Goal: Task Accomplishment & Management: Use online tool/utility

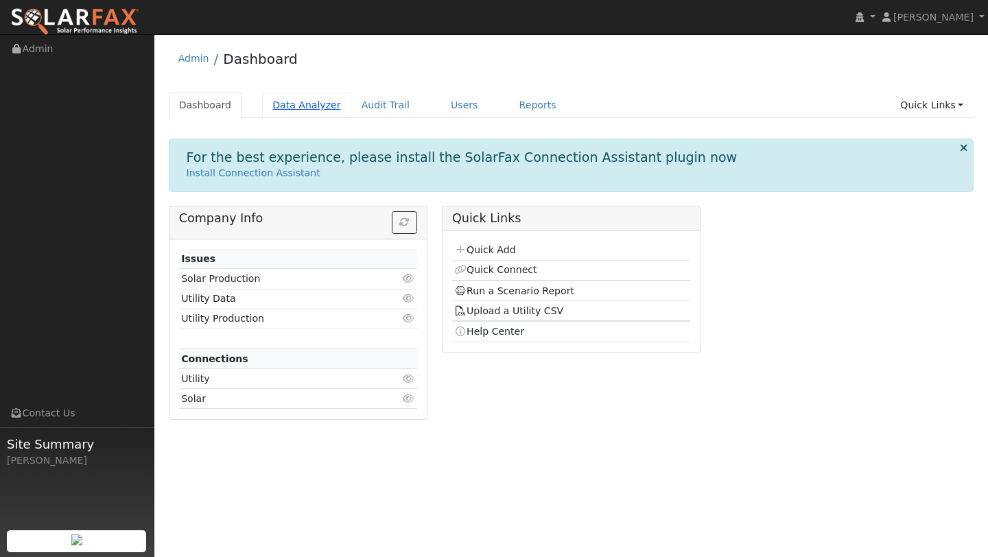
click at [312, 101] on link "Data Analyzer" at bounding box center [306, 105] width 89 height 25
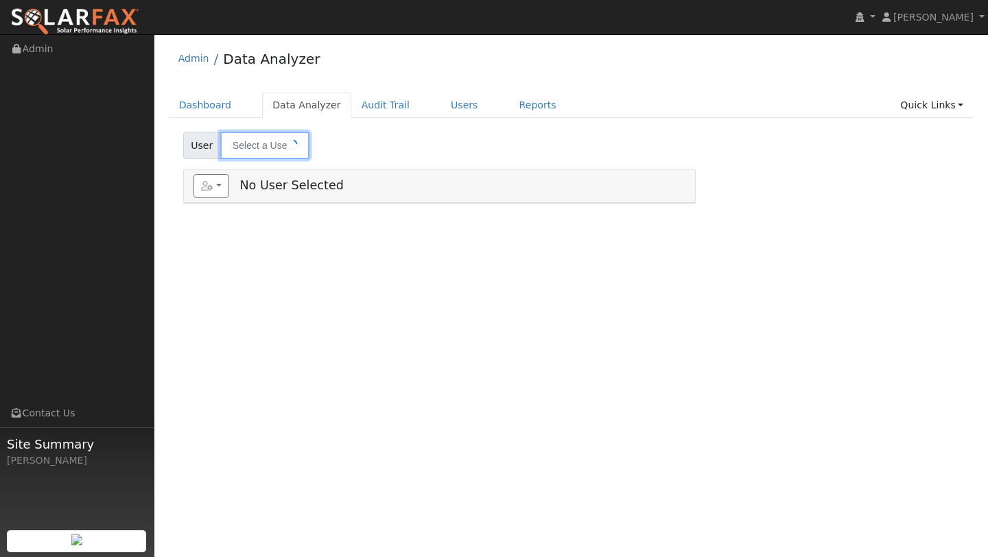
type input "Simon Oshea"
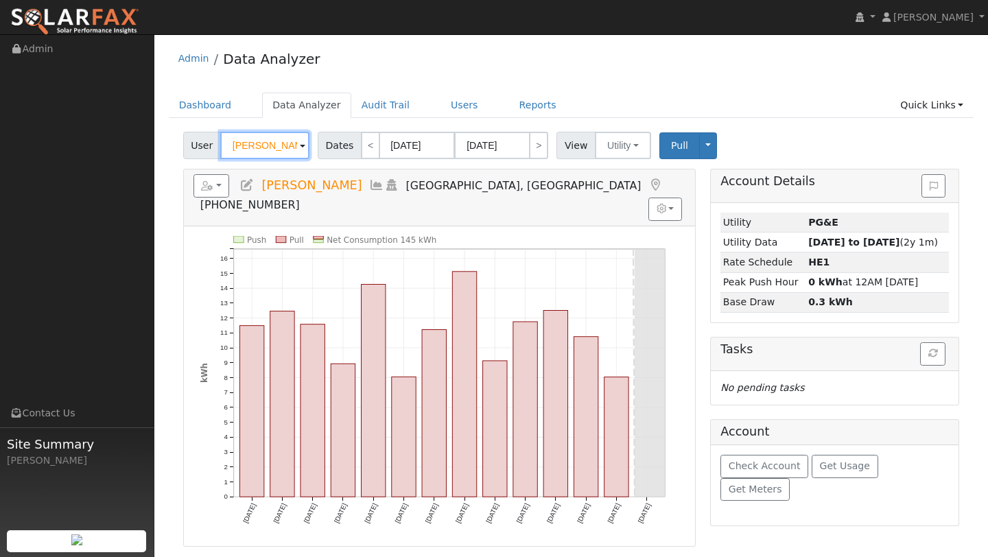
click at [269, 150] on input "Simon Oshea" at bounding box center [264, 145] width 89 height 27
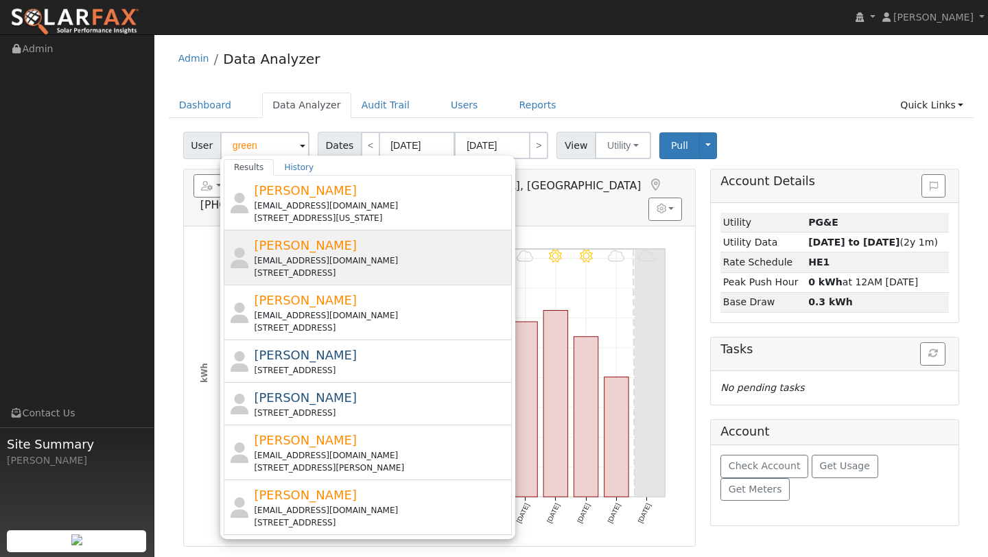
click at [294, 237] on div "Beverly Green bigheartbigeye@hotmail.com 216 Ashbury Avenue, El Cerrito, CA 945…" at bounding box center [381, 257] width 255 height 43
type input "[PERSON_NAME]"
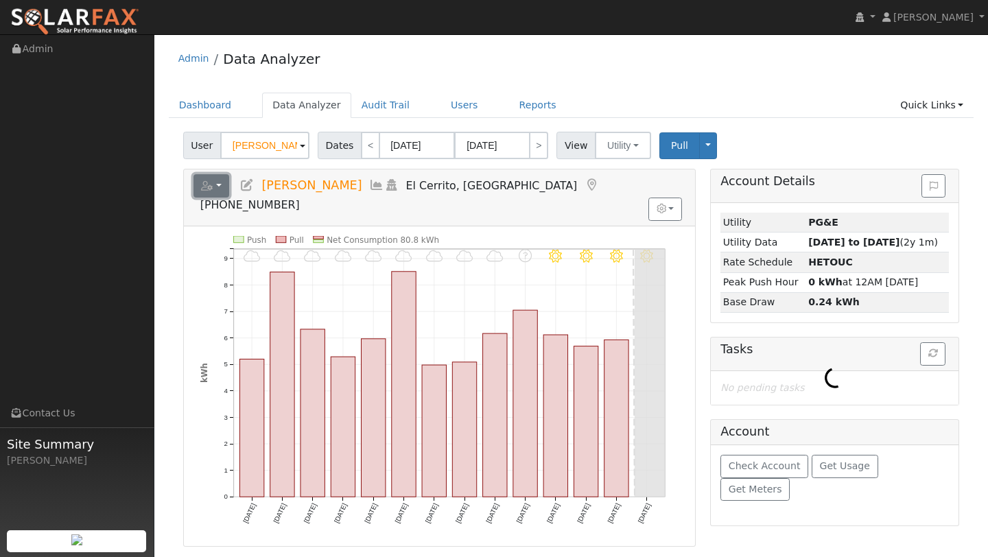
click at [225, 185] on button "button" at bounding box center [211, 185] width 36 height 23
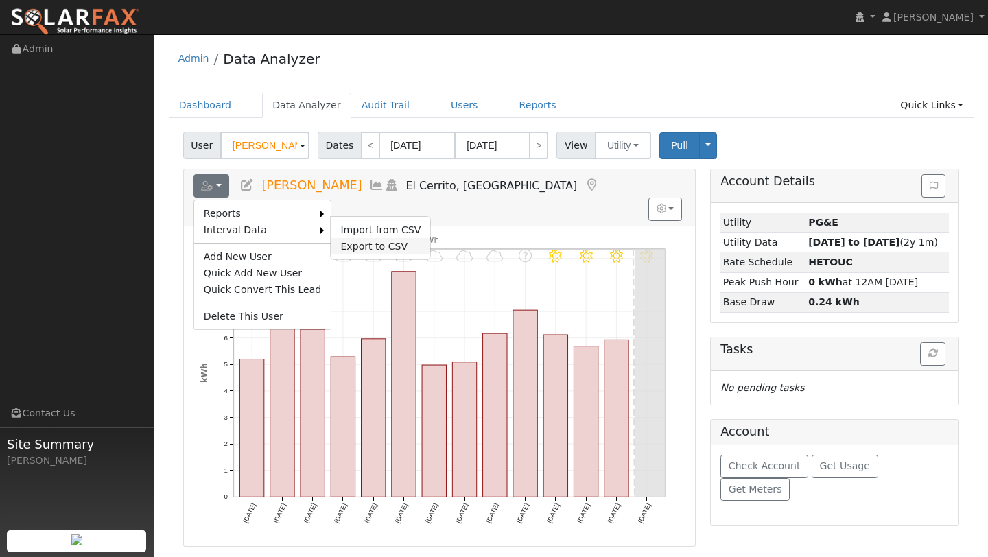
click at [355, 246] on link "Export to CSV" at bounding box center [380, 246] width 99 height 16
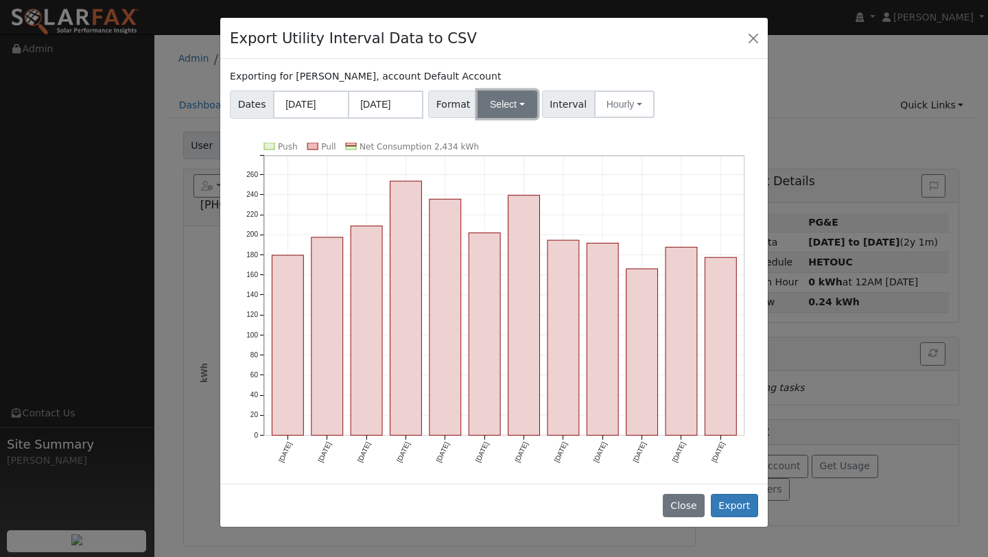
click at [495, 115] on button "Select" at bounding box center [508, 104] width 60 height 27
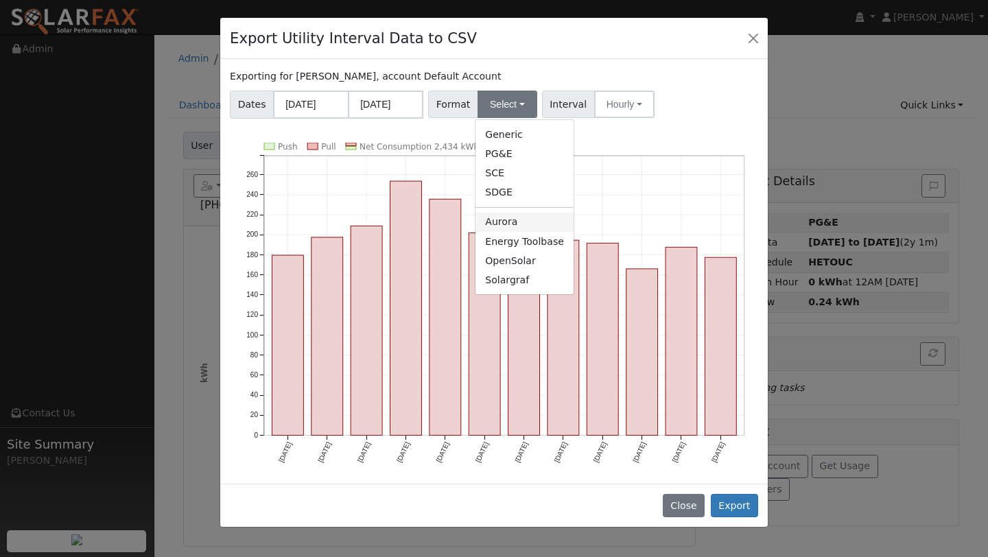
click at [505, 224] on link "Aurora" at bounding box center [524, 222] width 98 height 19
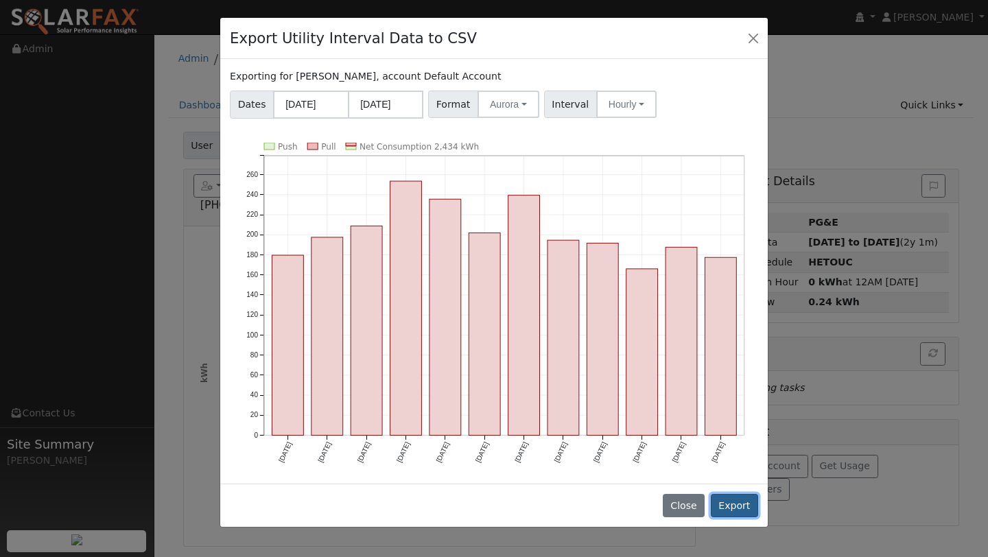
click at [729, 506] on button "Export" at bounding box center [734, 505] width 47 height 23
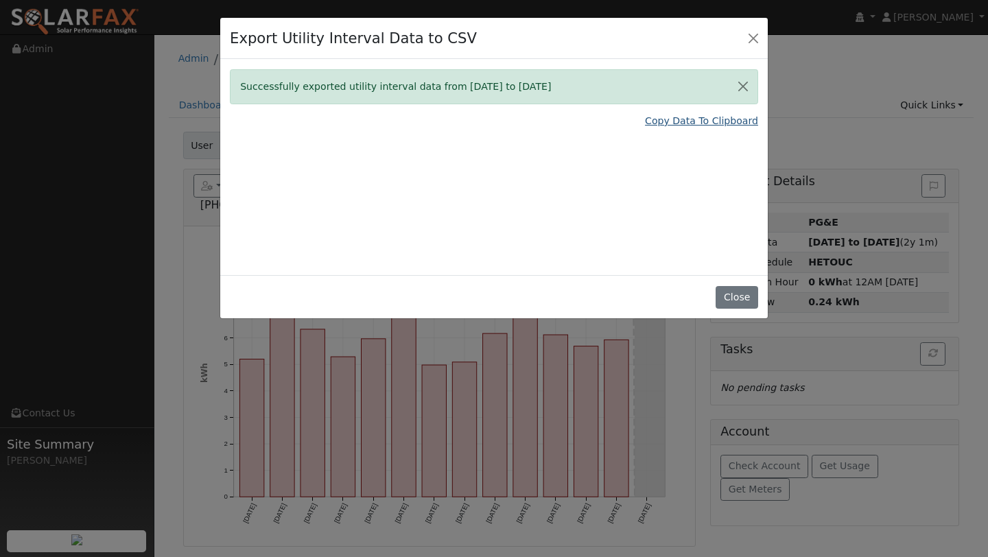
click at [690, 126] on link "Copy Data To Clipboard" at bounding box center [701, 121] width 113 height 14
click at [753, 25] on div "Export Utility Interval Data to CSV" at bounding box center [494, 39] width 548 height 42
click at [753, 38] on button "Close" at bounding box center [753, 37] width 19 height 19
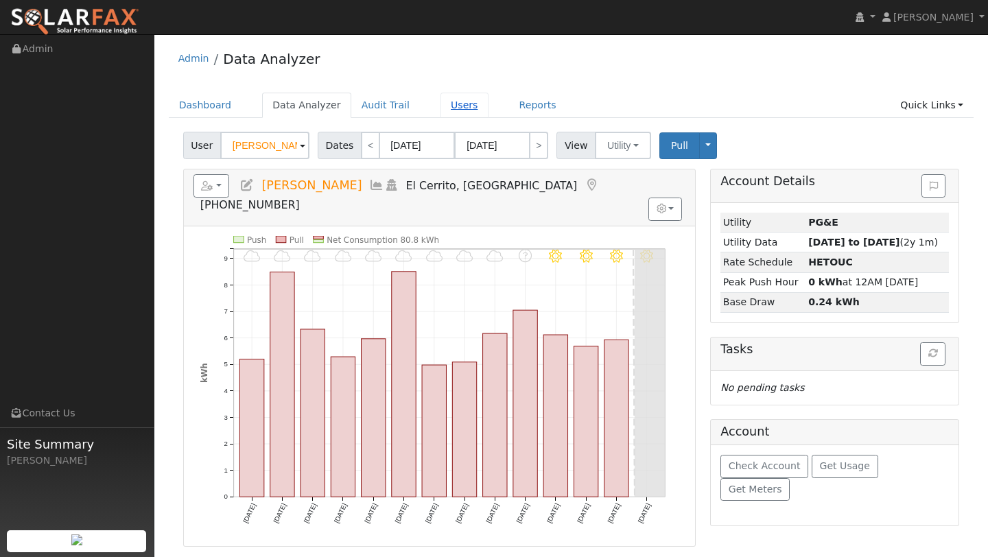
click at [440, 104] on link "Users" at bounding box center [464, 105] width 48 height 25
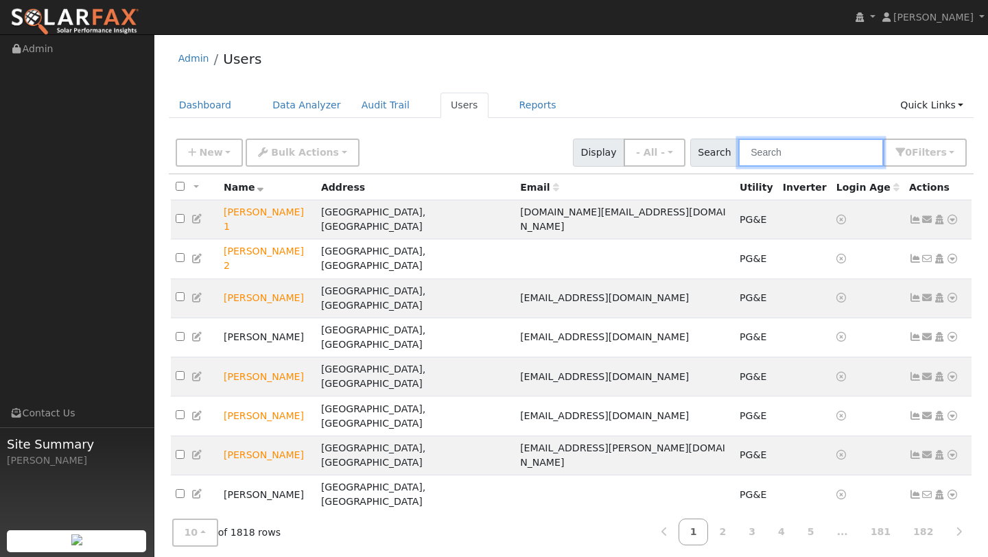
click at [798, 156] on input "text" at bounding box center [810, 153] width 145 height 28
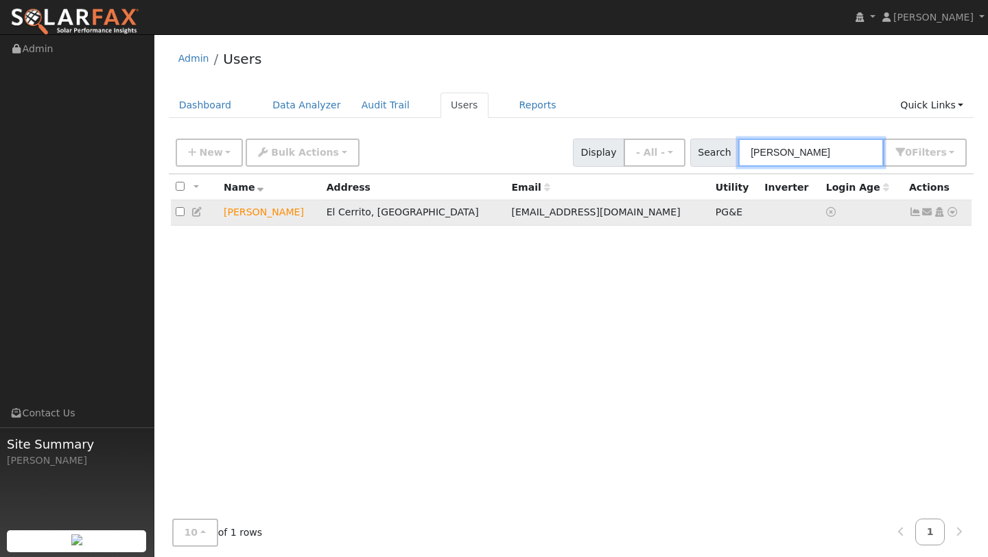
type input "BEVERLY"
click at [951, 217] on icon at bounding box center [952, 212] width 12 height 10
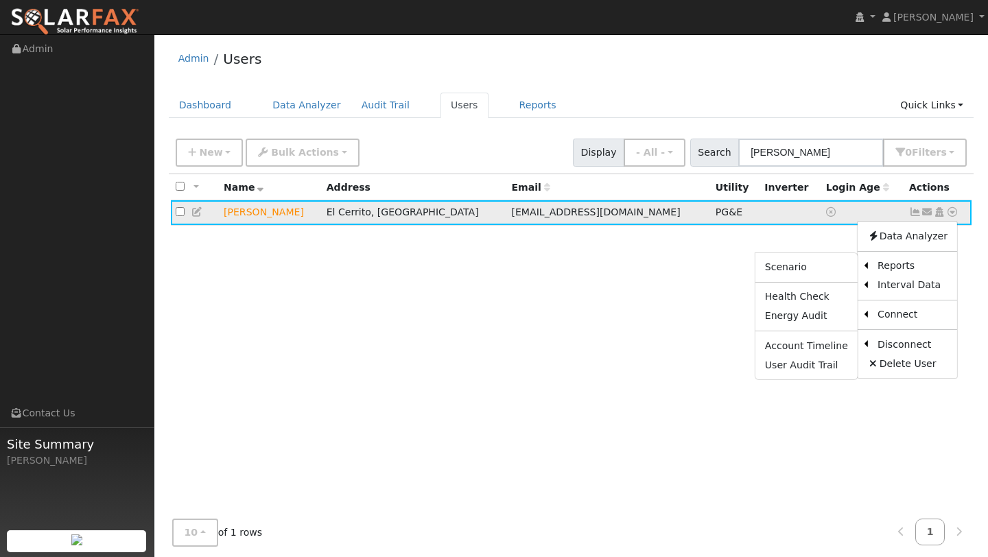
click at [823, 279] on ul "Scenario Health Check Energy Audit Account Timeline User Audit Trail" at bounding box center [807, 316] width 104 height 128
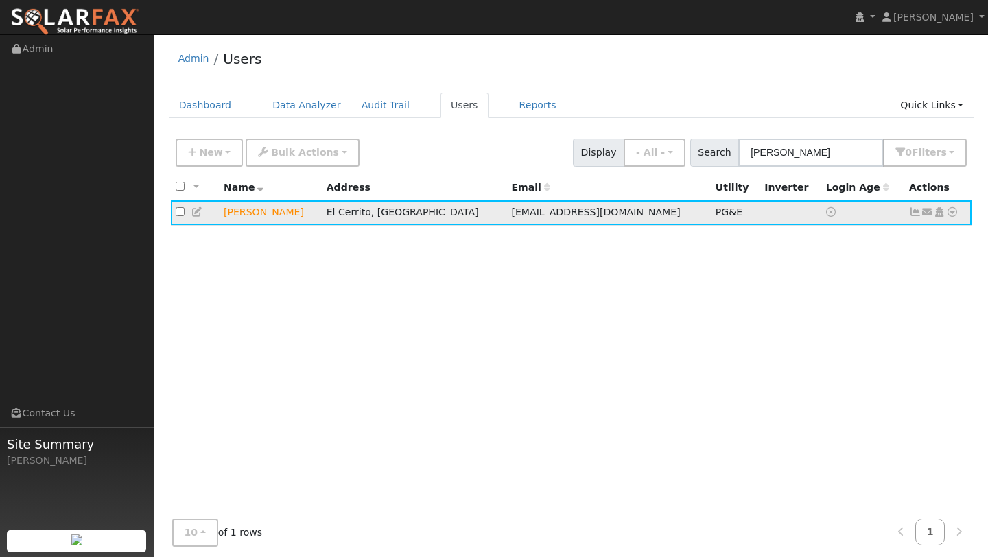
click at [952, 215] on icon at bounding box center [952, 212] width 12 height 10
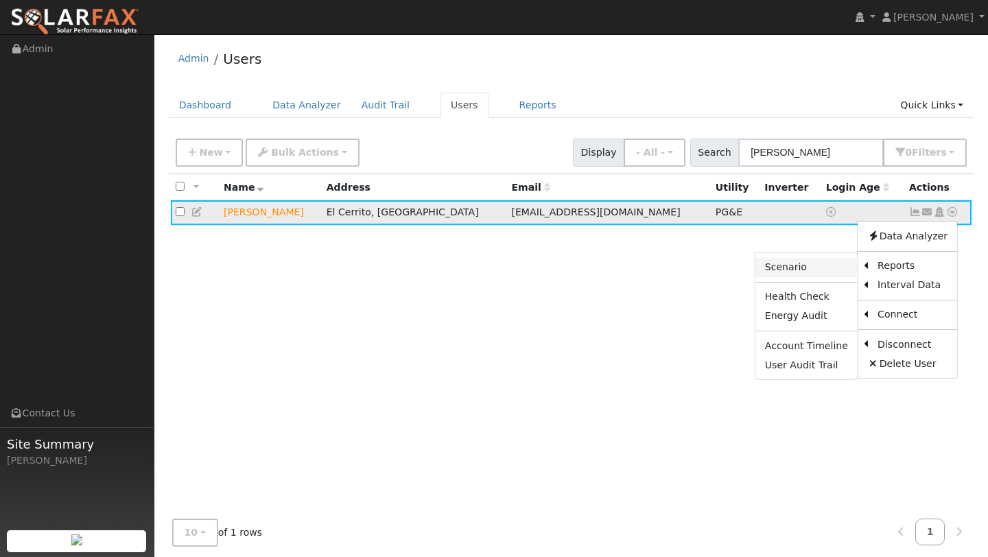
click at [826, 272] on link "Scenario" at bounding box center [806, 267] width 102 height 19
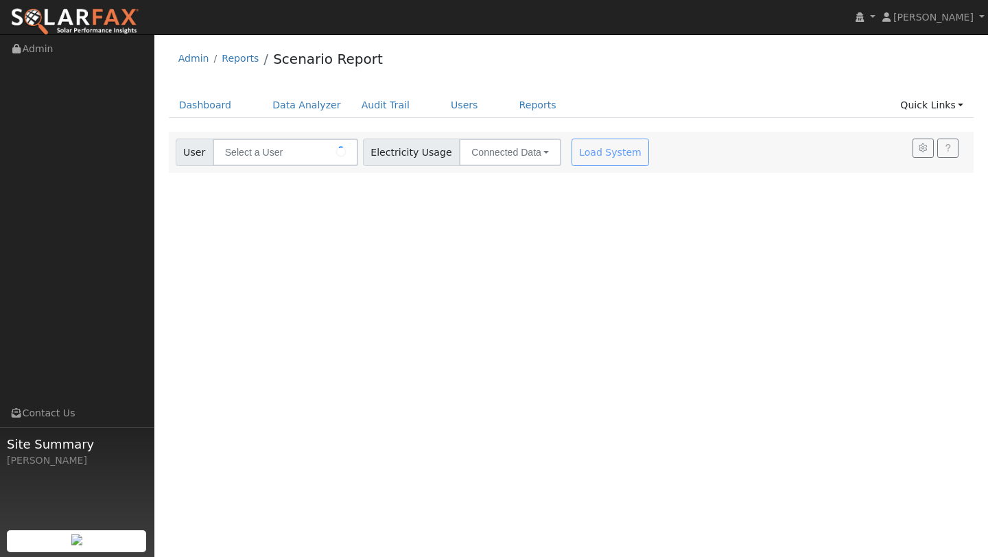
type input "[PERSON_NAME]"
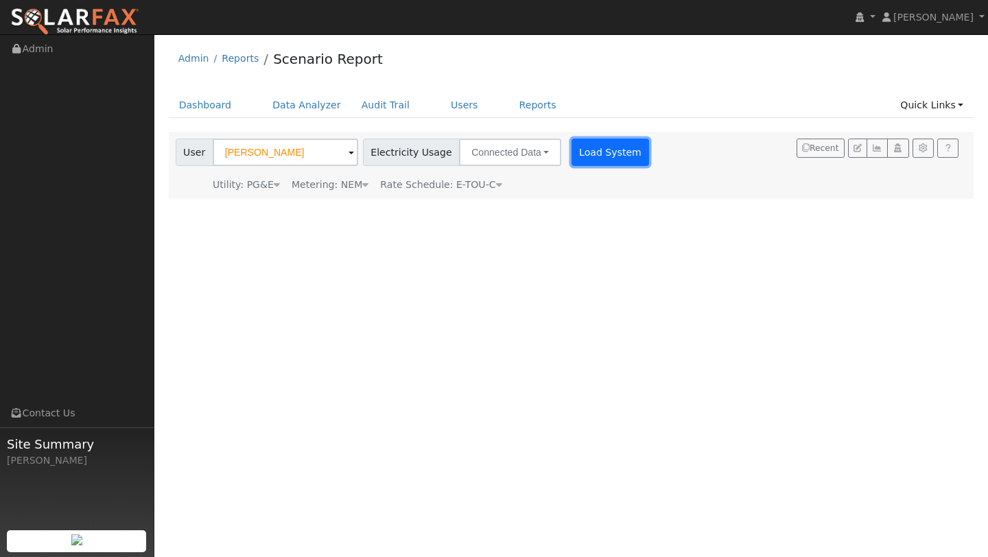
click at [572, 157] on button "Load System" at bounding box center [611, 152] width 78 height 27
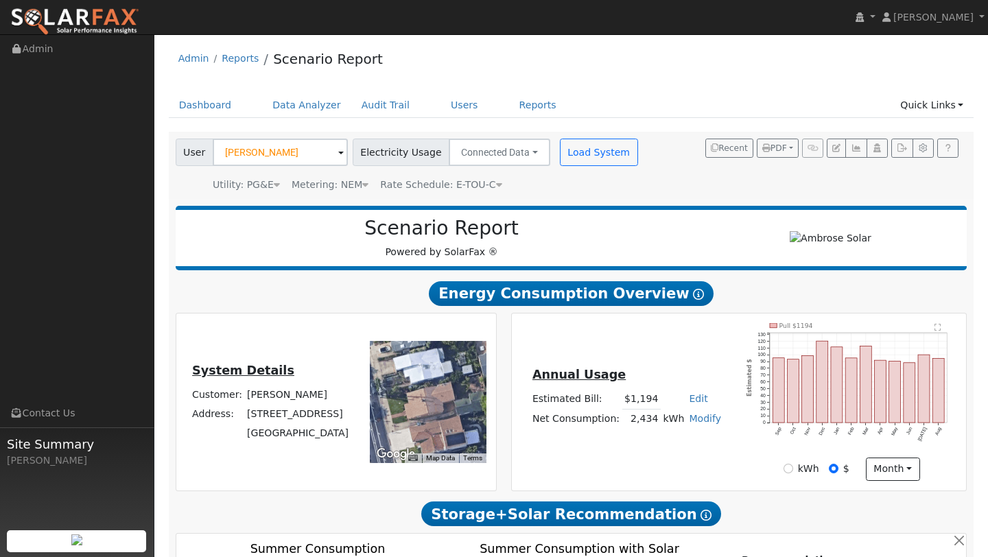
scroll to position [728, 0]
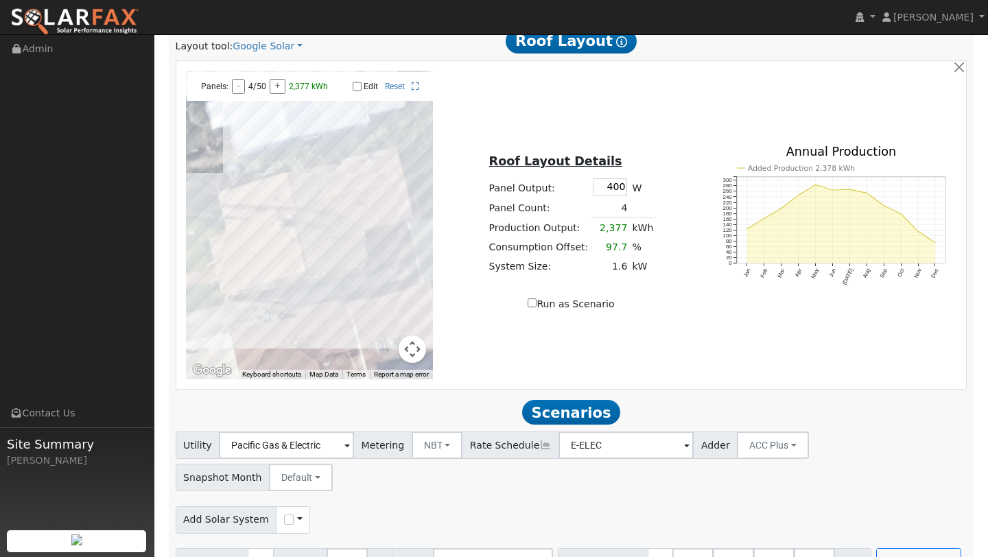
click at [416, 351] on button "Map camera controls" at bounding box center [412, 349] width 27 height 27
click at [389, 349] on button "Zoom out" at bounding box center [377, 349] width 27 height 27
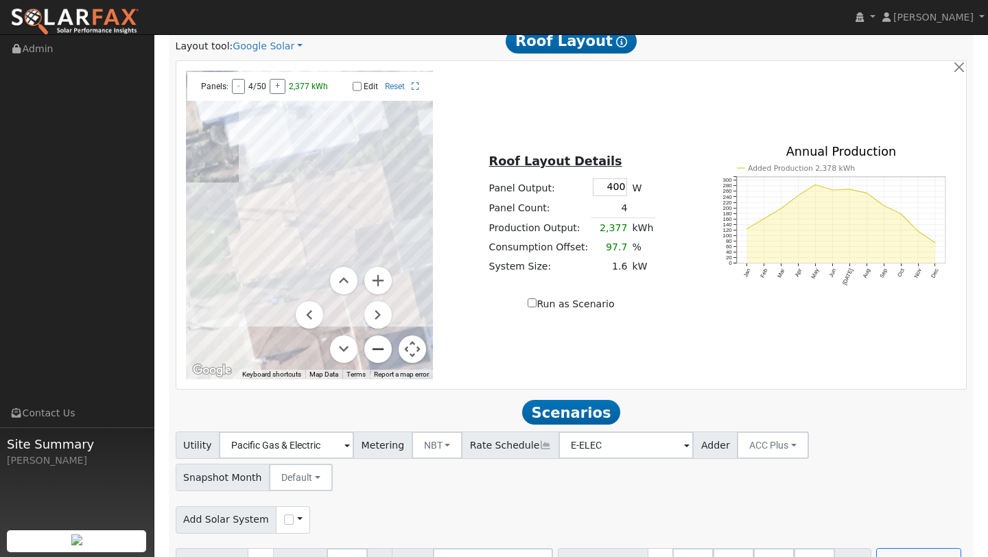
click at [389, 349] on button "Zoom out" at bounding box center [377, 349] width 27 height 27
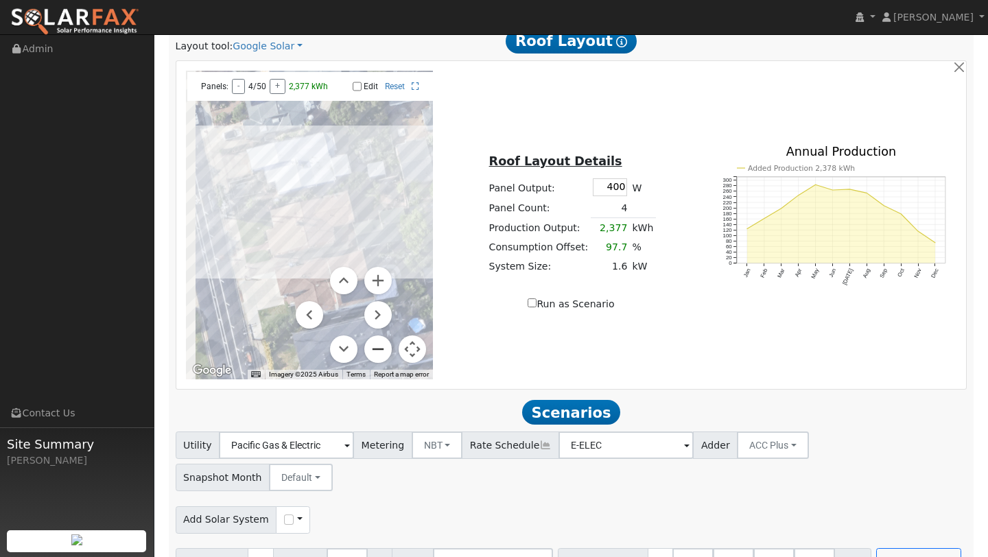
click at [389, 349] on button "Zoom out" at bounding box center [377, 349] width 27 height 27
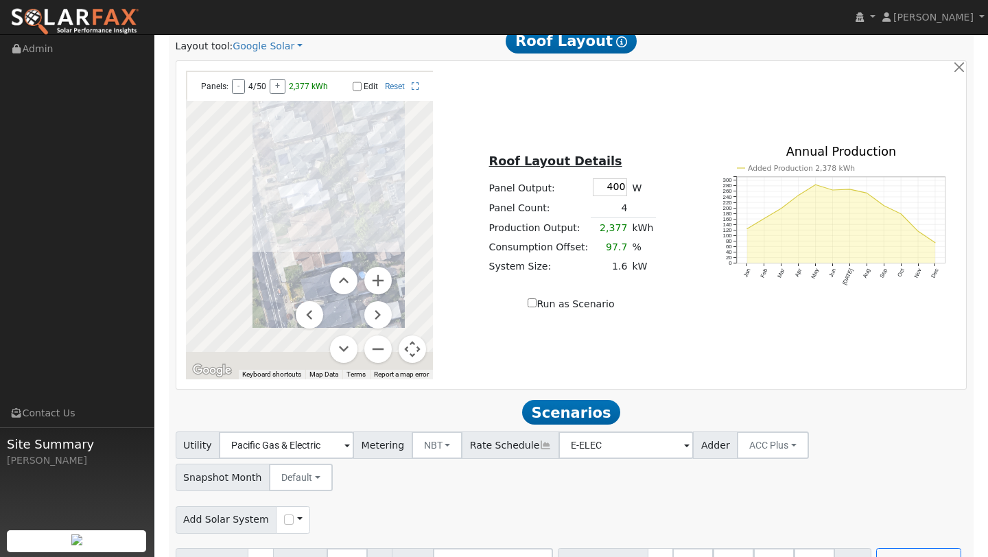
click at [413, 348] on button "Map camera controls" at bounding box center [412, 349] width 27 height 27
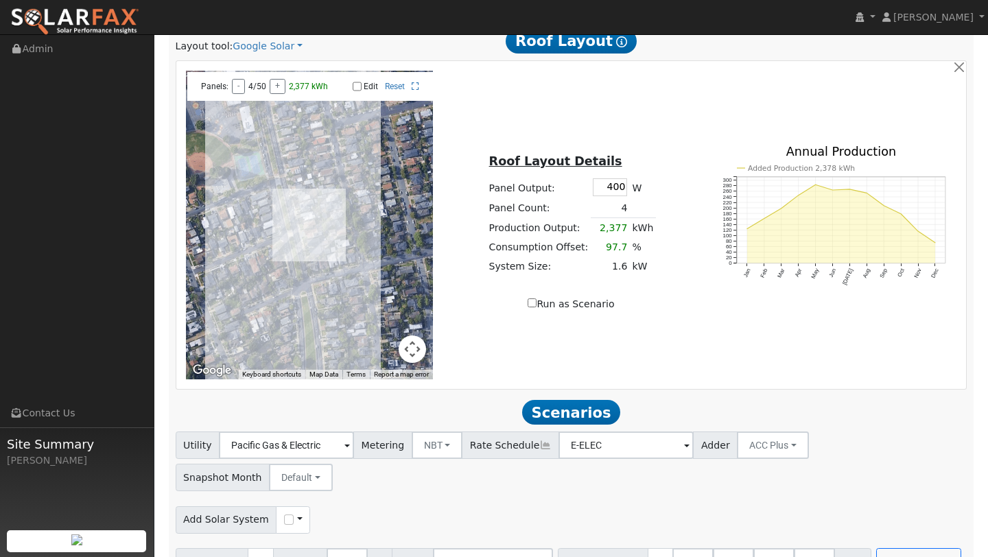
click at [401, 353] on button "Map camera controls" at bounding box center [412, 349] width 27 height 27
click at [794, 548] on input "number" at bounding box center [814, 561] width 41 height 27
type input "8"
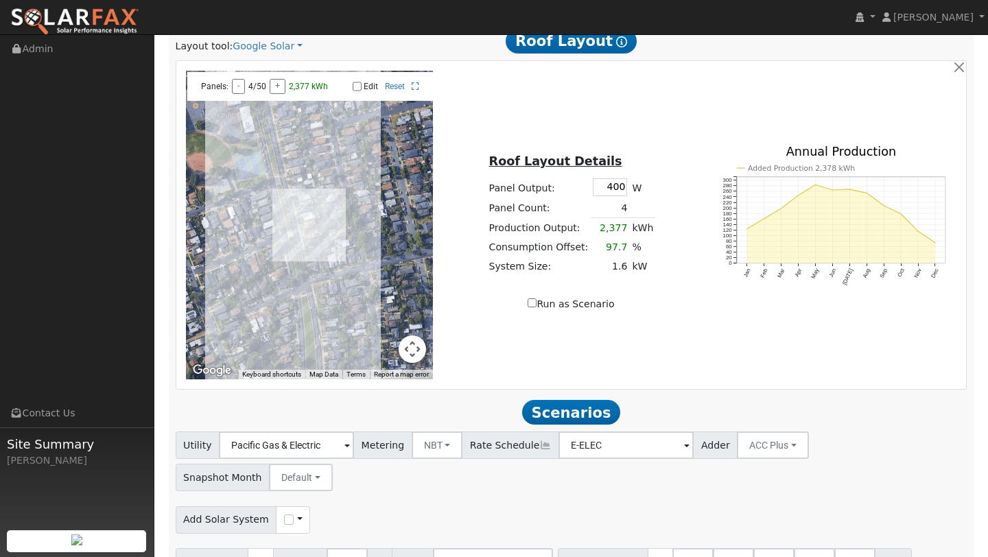
type input "13.5"
type input "27"
type input "40.5"
click at [637, 501] on div "Add Solar System Use CSV Data" at bounding box center [571, 517] width 797 height 32
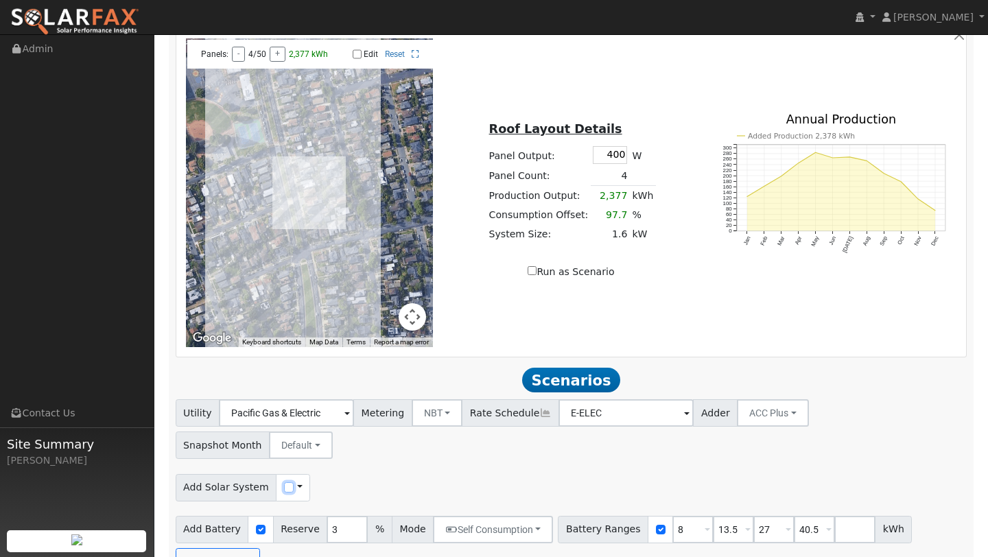
click at [284, 482] on input "checkbox" at bounding box center [289, 487] width 10 height 10
checkbox input "true"
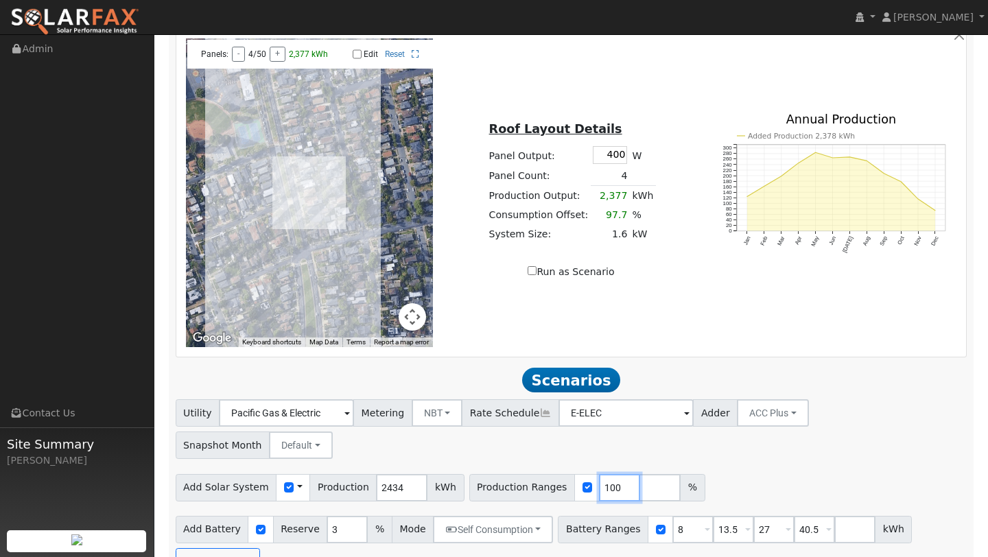
click at [600, 474] on input "100" at bounding box center [619, 487] width 41 height 27
click at [601, 474] on input "100" at bounding box center [619, 487] width 41 height 27
click at [604, 474] on input "100" at bounding box center [619, 487] width 41 height 27
type input "185"
click at [233, 548] on button "Run Scenarios" at bounding box center [218, 561] width 84 height 27
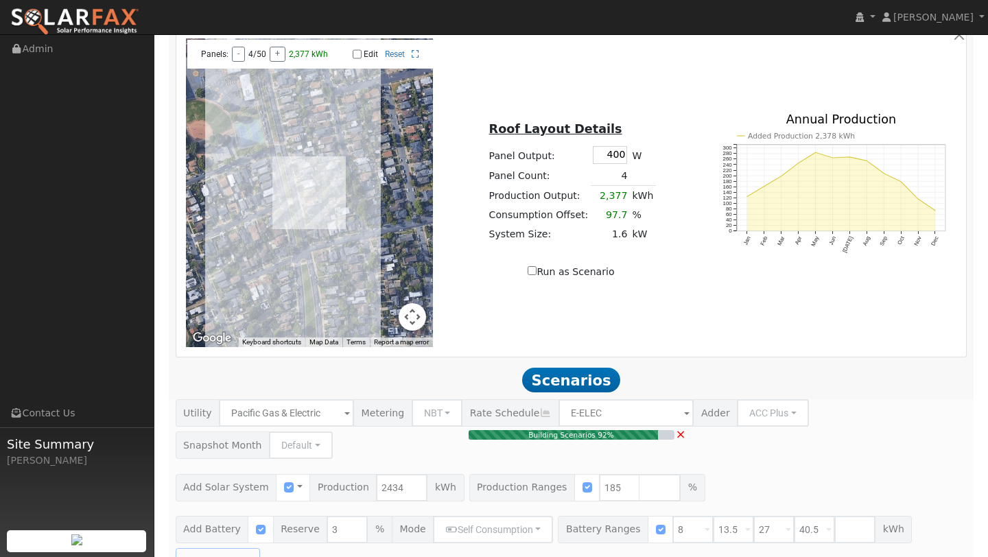
type input "3.0"
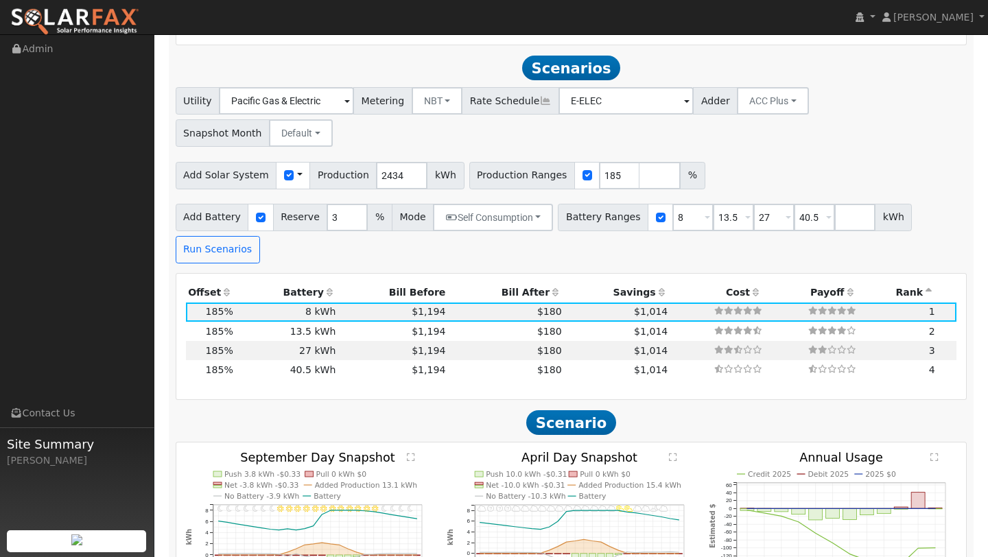
scroll to position [1087, 0]
